Goal: Task Accomplishment & Management: Use online tool/utility

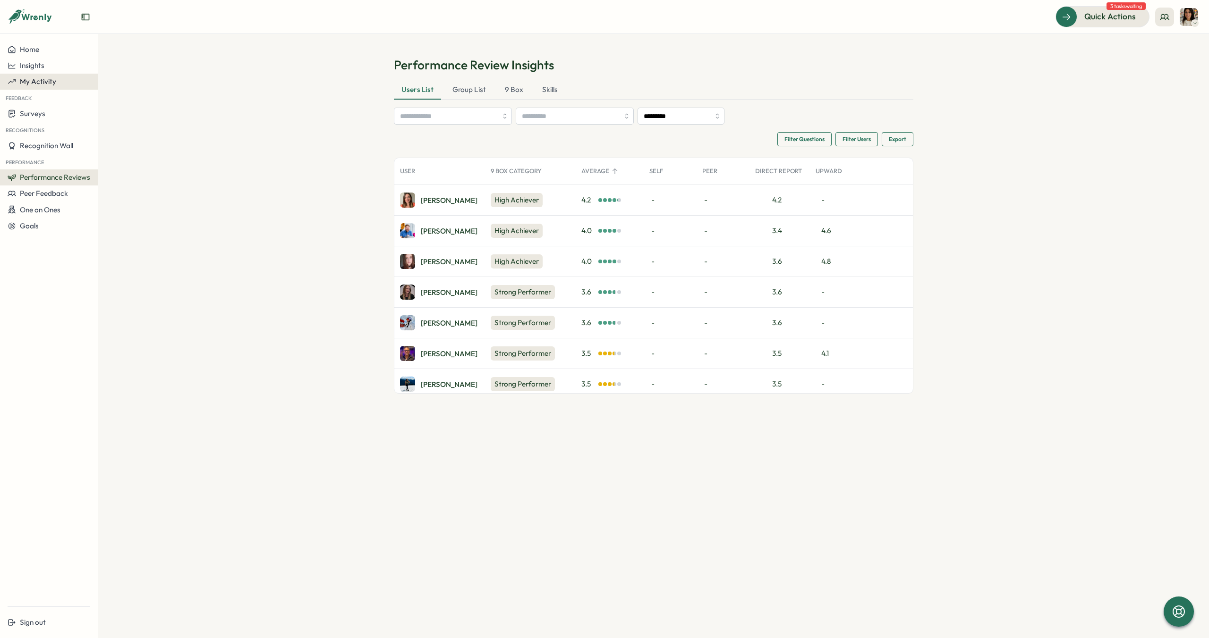
click at [64, 89] on button "My Activity" at bounding box center [49, 82] width 98 height 16
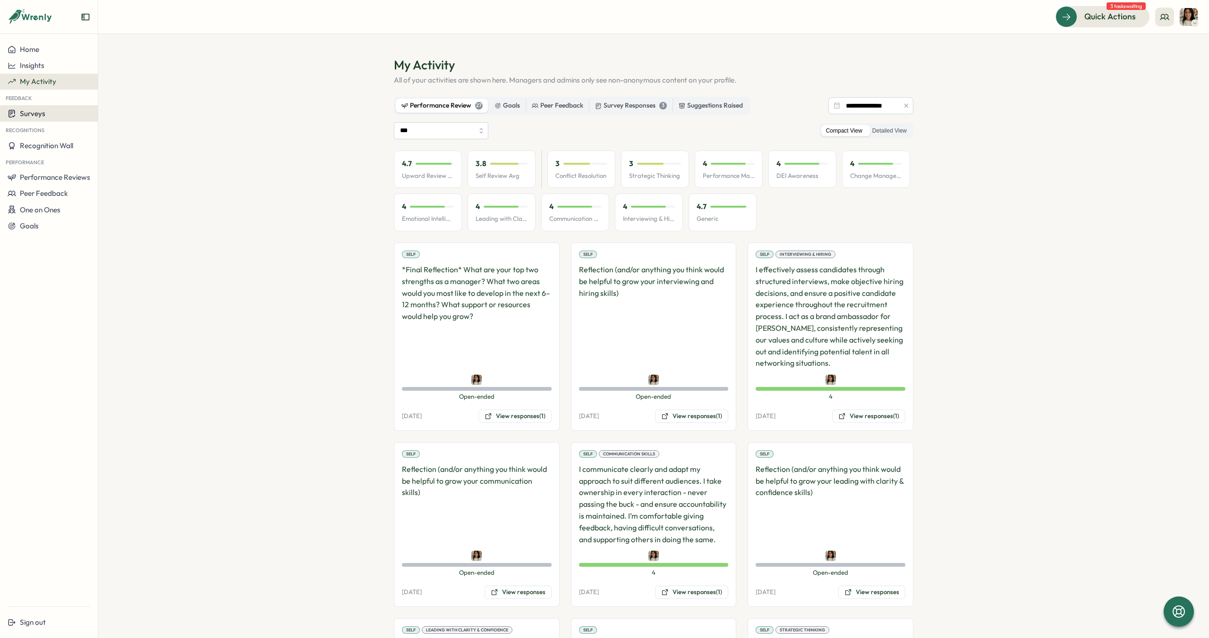
click at [51, 115] on div "Surveys" at bounding box center [49, 113] width 83 height 9
click at [40, 113] on span "Surveys" at bounding box center [32, 113] width 25 height 9
click at [47, 74] on button "My Activity" at bounding box center [49, 82] width 98 height 16
click at [31, 111] on span "Surveys" at bounding box center [32, 113] width 25 height 9
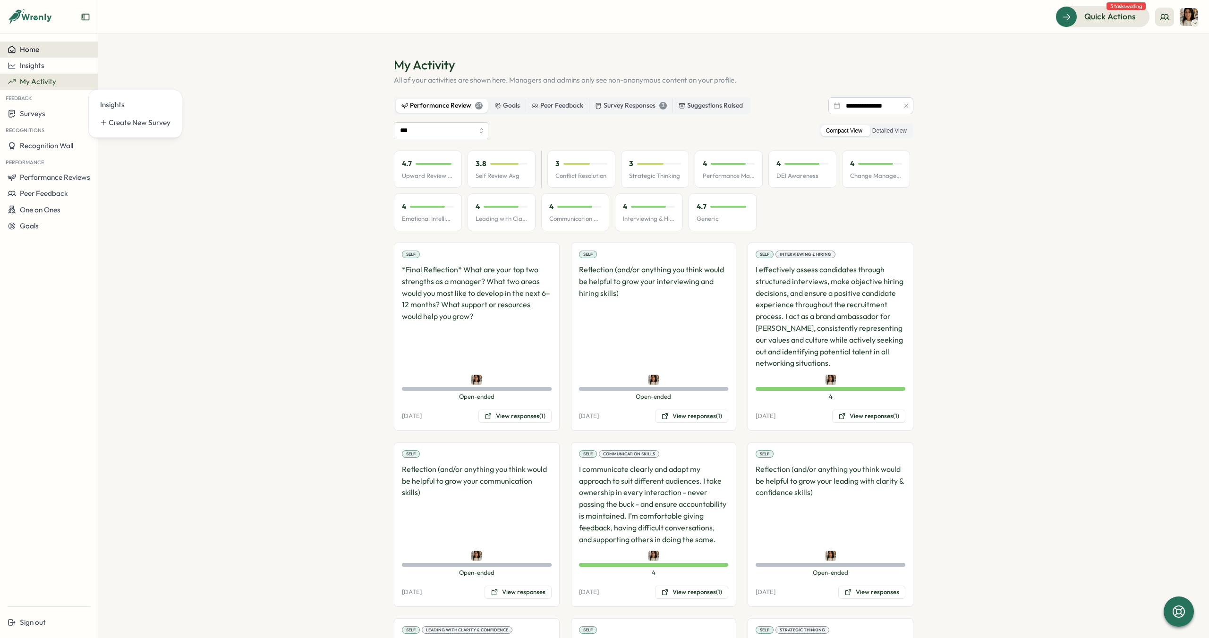
click at [40, 52] on div "Home" at bounding box center [49, 49] width 83 height 8
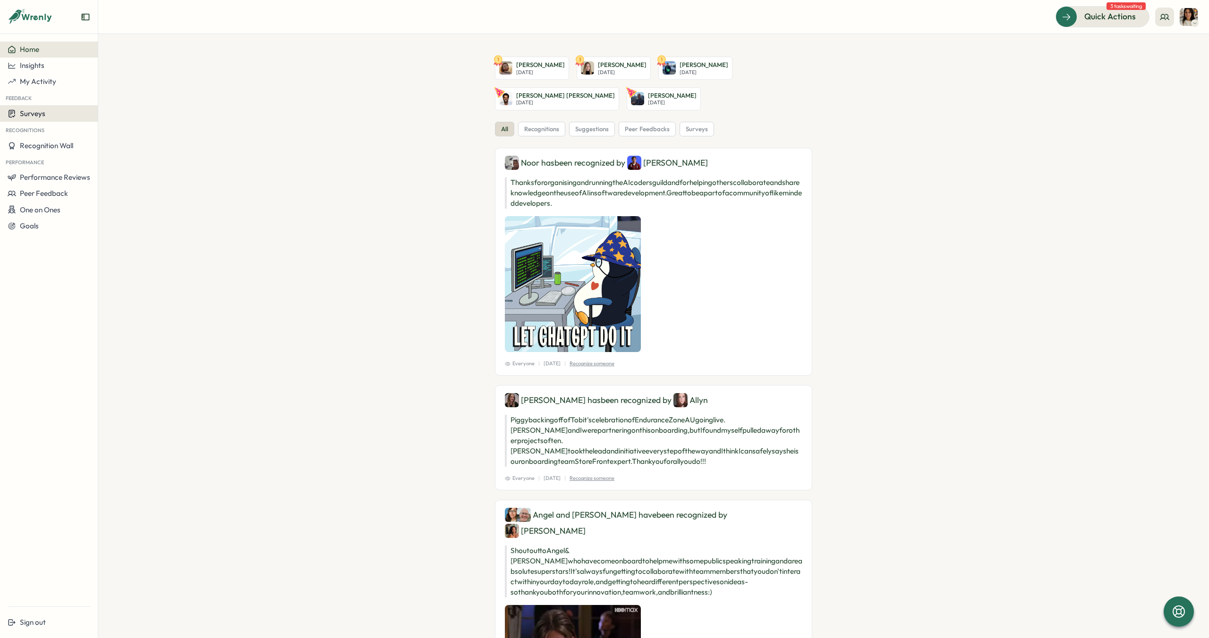
click at [37, 115] on span "Surveys" at bounding box center [32, 113] width 25 height 9
click at [123, 109] on div "Insights" at bounding box center [135, 105] width 70 height 10
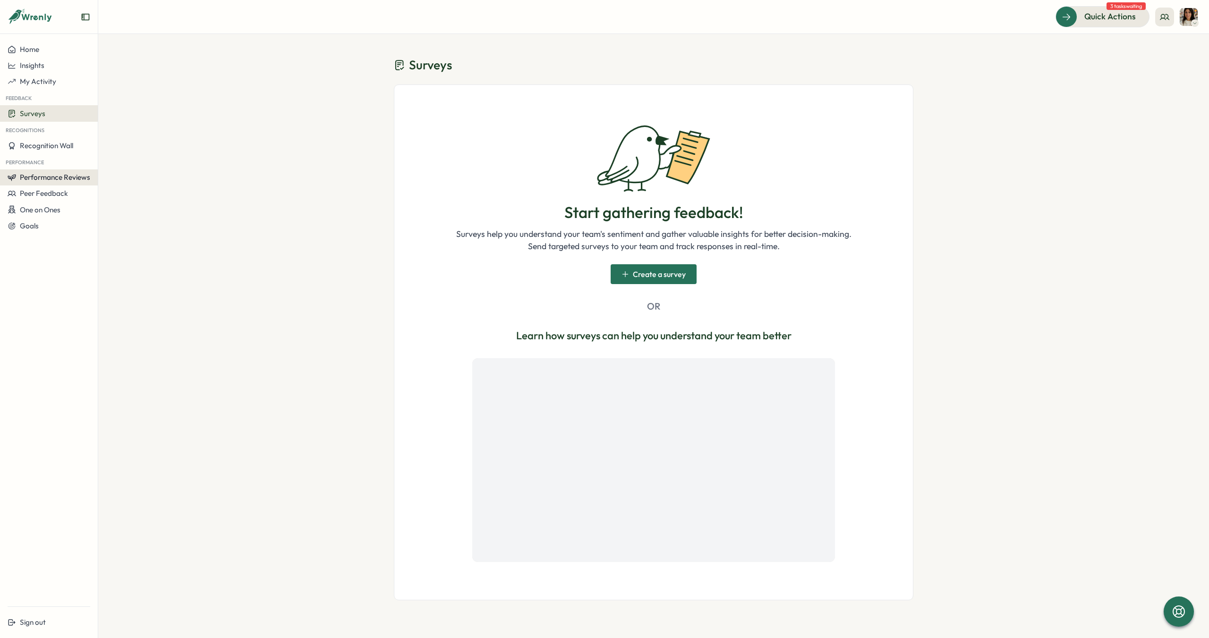
click at [54, 174] on span "Performance Reviews" at bounding box center [55, 177] width 70 height 9
click at [112, 169] on div "Reviews" at bounding box center [113, 168] width 26 height 10
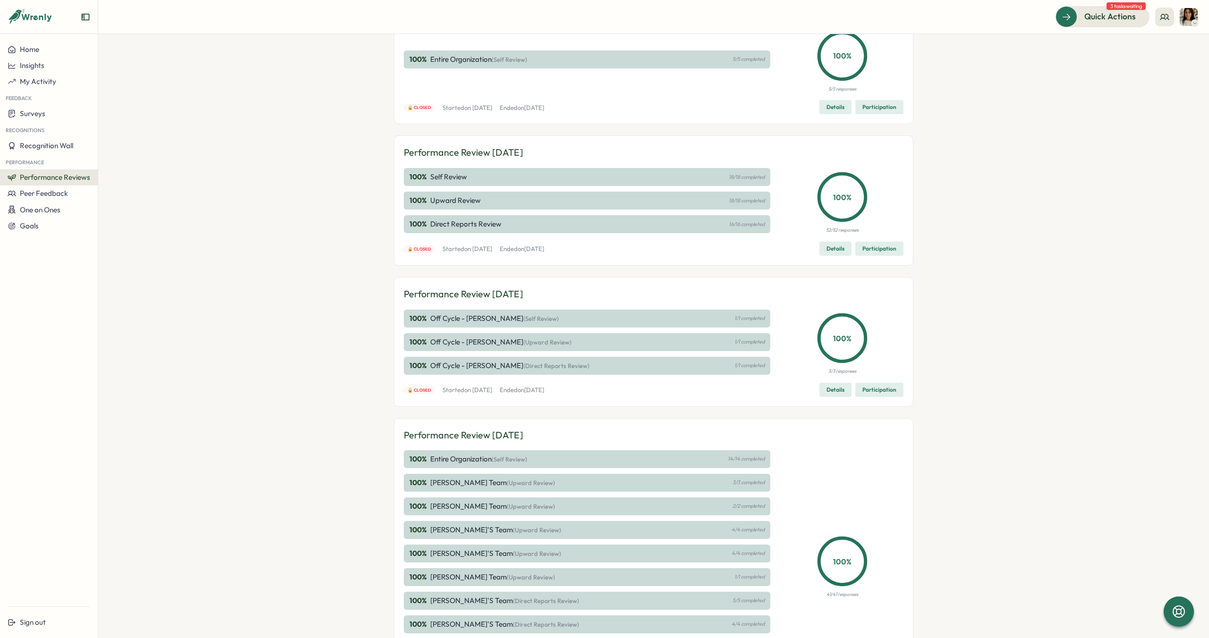
scroll to position [150, 0]
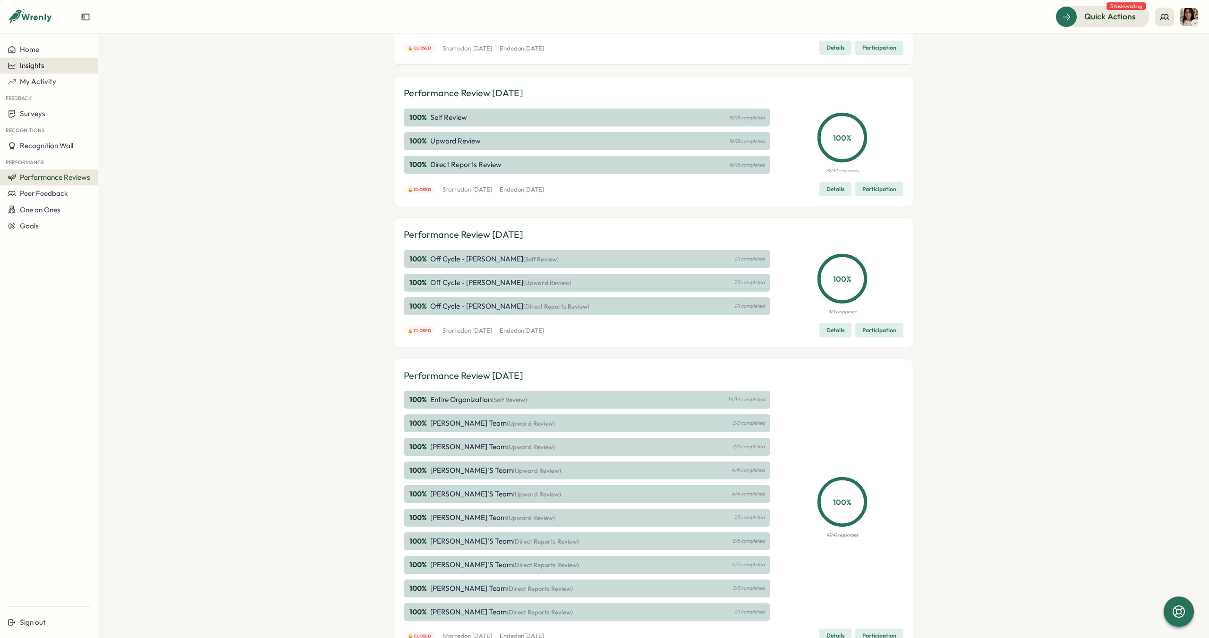
click at [28, 67] on span "Insights" at bounding box center [32, 65] width 25 height 9
click at [119, 40] on div "Surveys" at bounding box center [133, 48] width 75 height 18
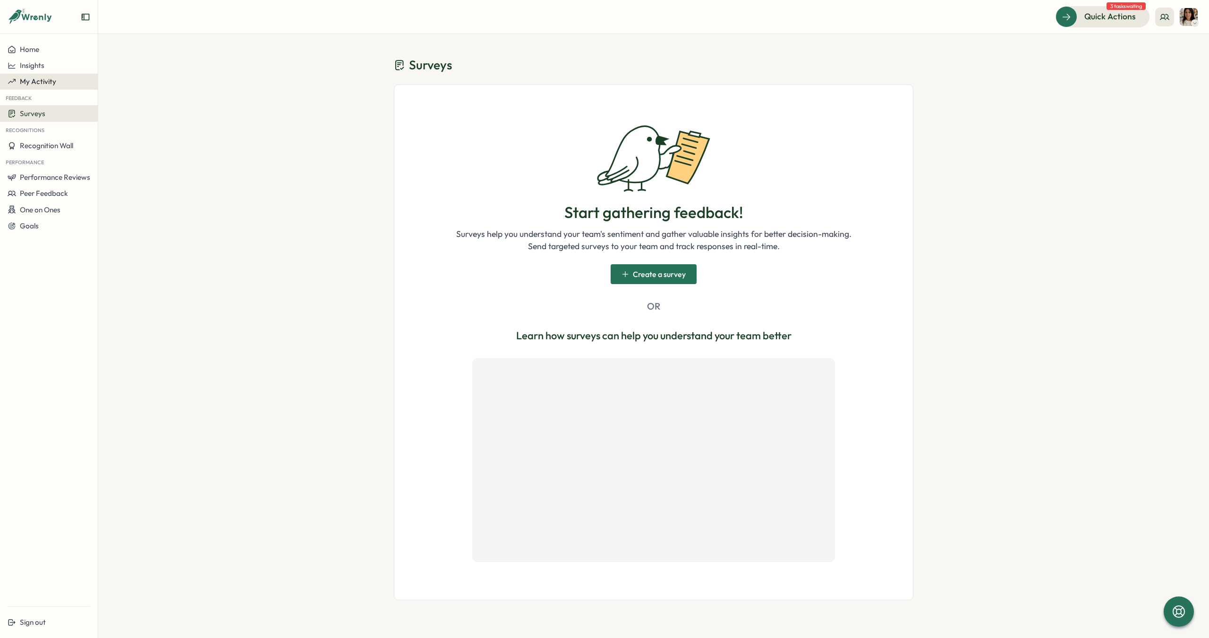
click at [42, 80] on span "My Activity" at bounding box center [38, 81] width 36 height 9
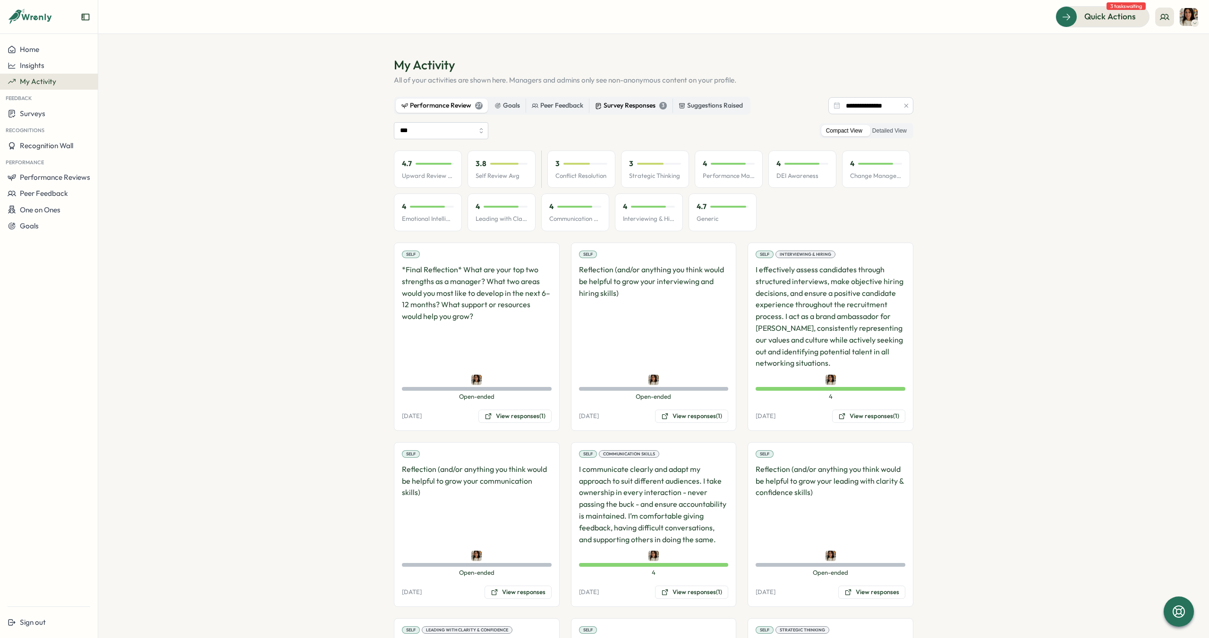
click at [637, 107] on div "Survey Responses 3" at bounding box center [631, 106] width 72 height 10
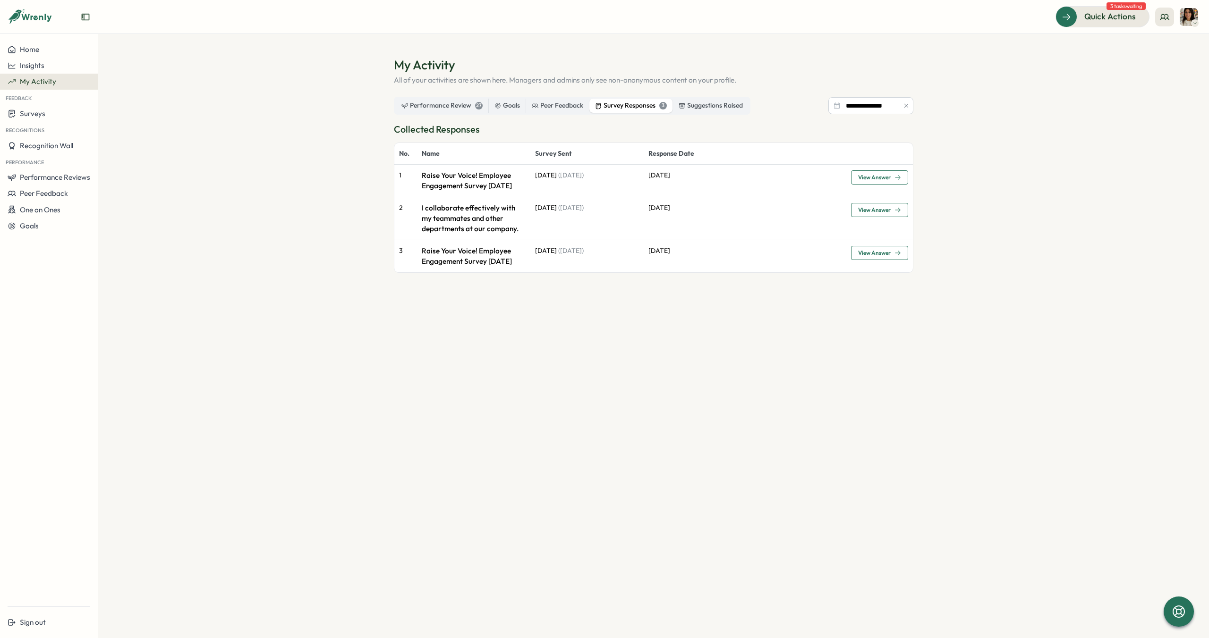
click at [859, 180] on span "View Answer" at bounding box center [874, 178] width 33 height 6
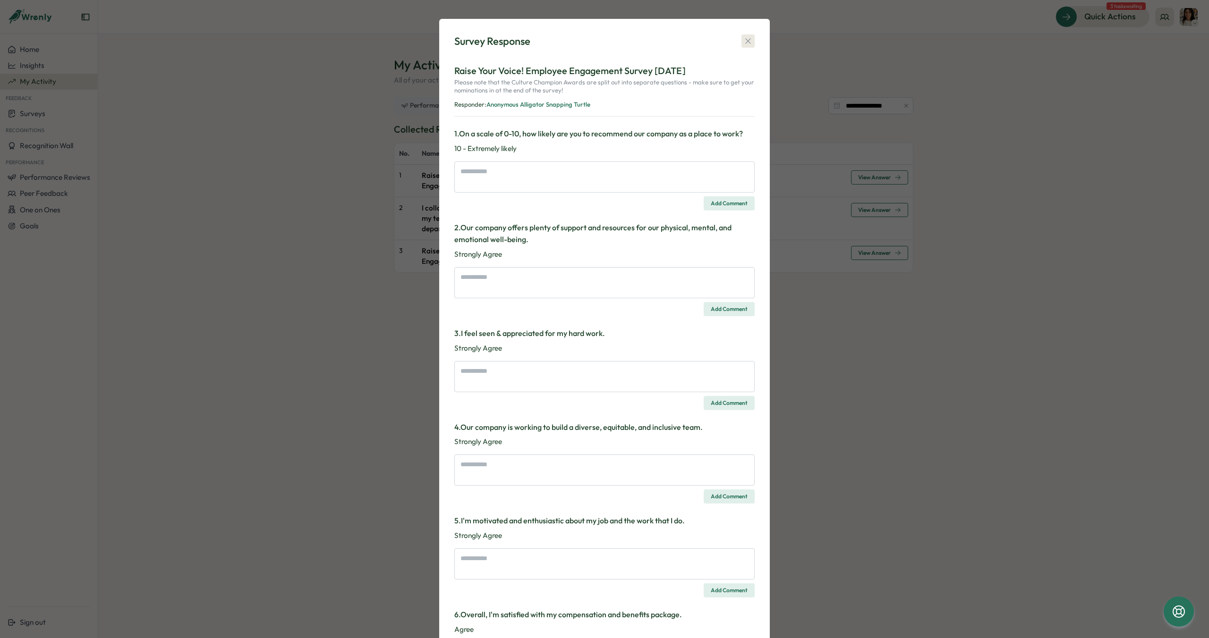
click at [748, 38] on icon "button" at bounding box center [747, 40] width 9 height 9
